Goal: Answer question/provide support

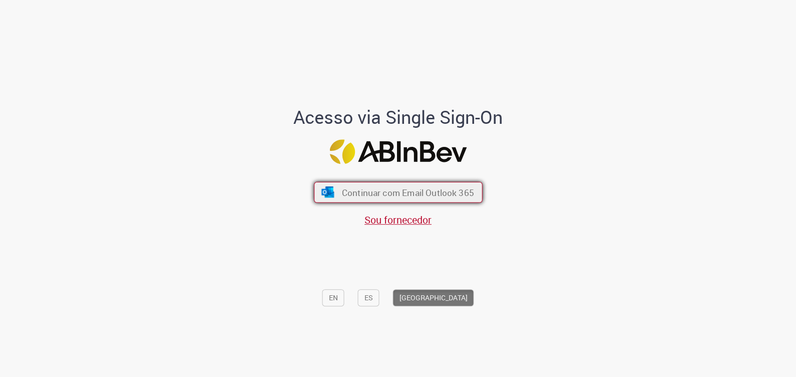
click at [350, 194] on span "Continuar com Email Outlook 365" at bounding box center [408, 192] width 132 height 12
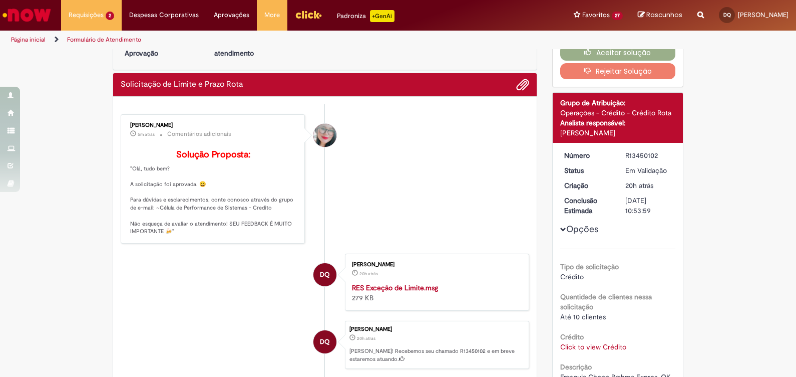
scroll to position [62, 0]
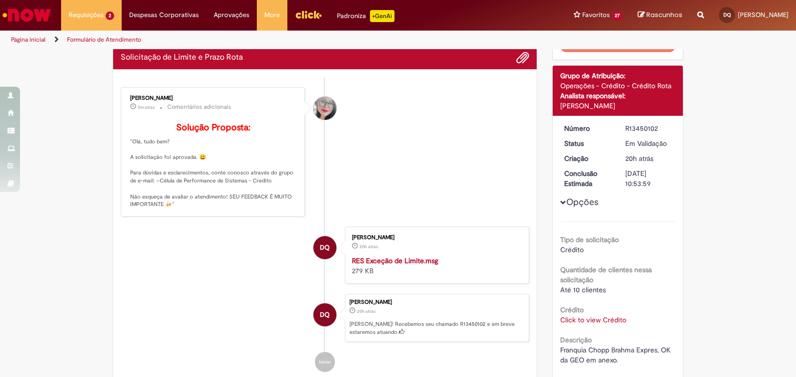
click at [599, 318] on link "Click to view Crédito" at bounding box center [594, 319] width 66 height 9
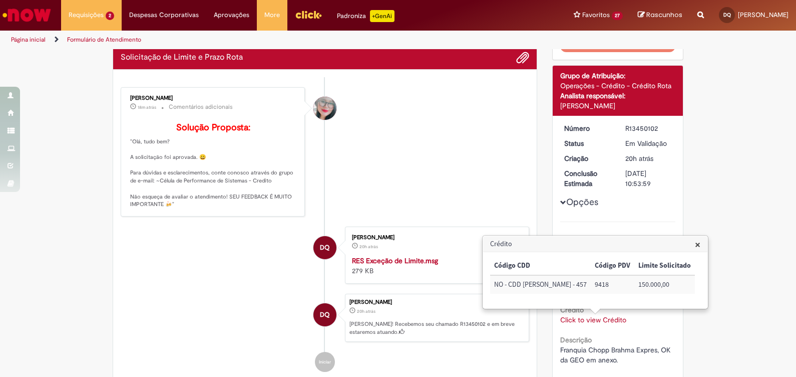
click at [739, 124] on div "Verificar Código de Barras Aguardando Aprovação Aguardando atendimento Em andam…" at bounding box center [398, 236] width 796 height 496
click at [695, 244] on span "×" at bounding box center [698, 244] width 6 height 14
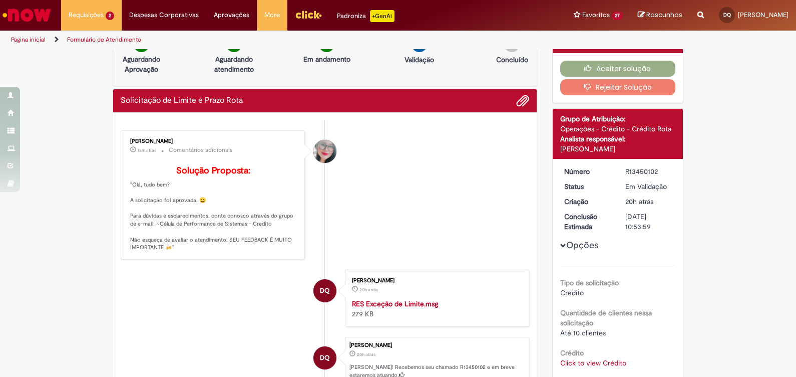
scroll to position [0, 0]
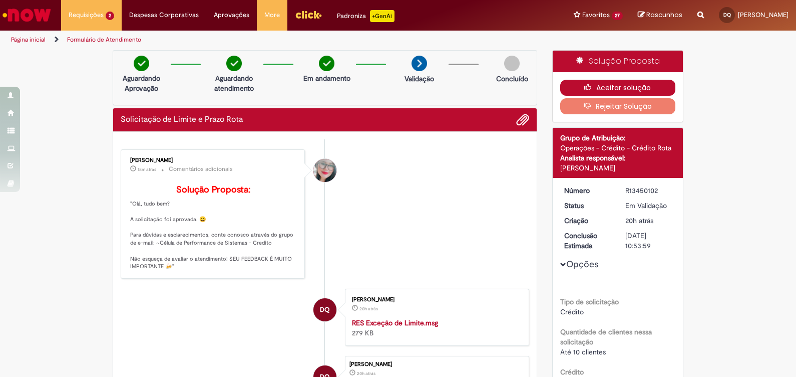
click at [589, 82] on button "Aceitar solução" at bounding box center [619, 88] width 116 height 16
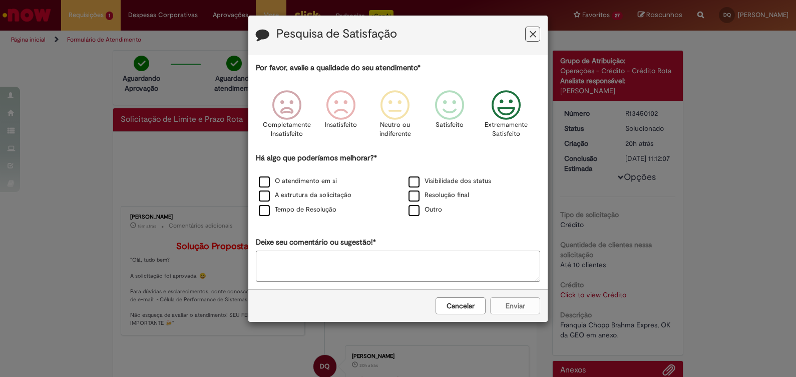
click at [515, 104] on icon "Feedback" at bounding box center [507, 105] width 38 height 30
click at [258, 183] on div "O atendimento em si" at bounding box center [323, 181] width 148 height 13
click at [267, 184] on label "O atendimento em si" at bounding box center [298, 181] width 78 height 10
click at [515, 303] on button "Enviar" at bounding box center [515, 305] width 50 height 17
